Goal: Transaction & Acquisition: Purchase product/service

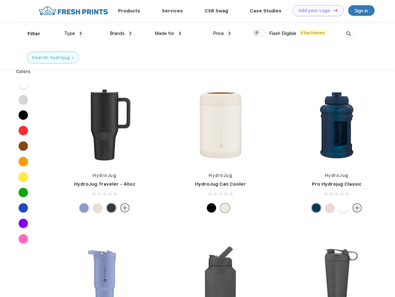
click at [315, 11] on link "Add your Logo Design Tool" at bounding box center [317, 10] width 51 height 11
click at [0, 0] on div "Design Tool" at bounding box center [0, 0] width 0 height 0
click at [332, 10] on link "Add your Logo Design Tool" at bounding box center [317, 10] width 51 height 11
click at [30, 34] on div "Filter" at bounding box center [34, 33] width 13 height 7
click at [73, 33] on span "Type" at bounding box center [69, 34] width 11 height 6
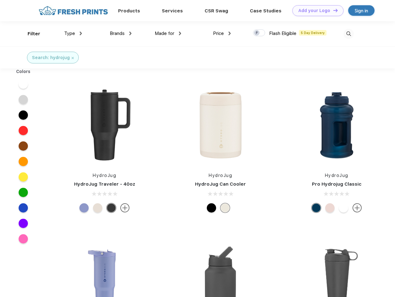
click at [121, 33] on span "Brands" at bounding box center [117, 34] width 15 height 6
click at [168, 33] on span "Made for" at bounding box center [165, 34] width 20 height 6
click at [222, 33] on span "Price" at bounding box center [218, 34] width 11 height 6
click at [259, 33] on div at bounding box center [259, 32] width 12 height 7
click at [257, 33] on input "checkbox" at bounding box center [255, 31] width 4 height 4
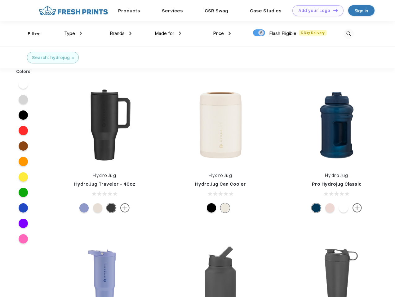
click at [348, 34] on img at bounding box center [348, 34] width 10 height 10
